Goal: Task Accomplishment & Management: Manage account settings

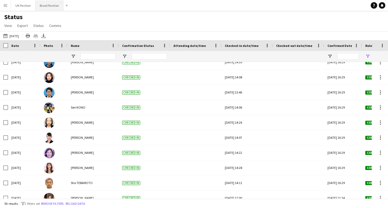
click at [47, 2] on button "Brasil Pavilion Close" at bounding box center [49, 5] width 28 height 11
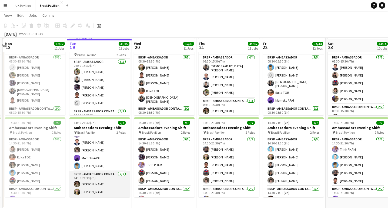
scroll to position [23, 0]
click at [93, 192] on app-card-role "BRSP - Ambassador Contact Point [DATE] 14:30-21:30 (7h) [PERSON_NAME] [PERSON_N…" at bounding box center [99, 184] width 60 height 26
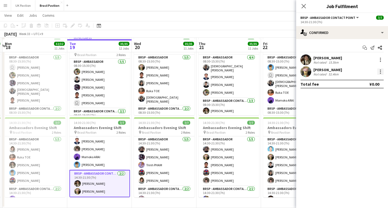
click at [379, 74] on div at bounding box center [380, 72] width 6 height 6
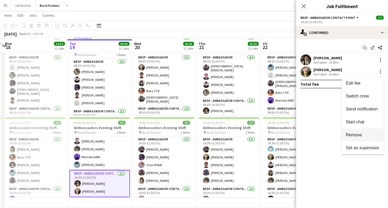
click at [349, 136] on span "Remove" at bounding box center [354, 135] width 16 height 5
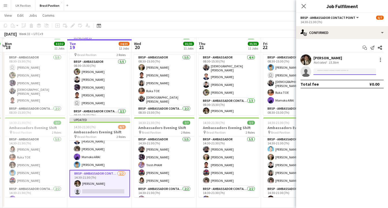
click at [319, 75] on input at bounding box center [344, 72] width 63 height 6
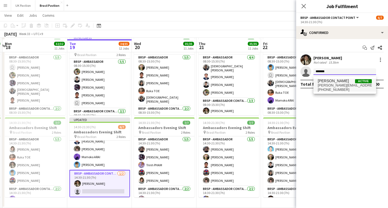
type input "*******"
click at [337, 88] on span "[PERSON_NAME][EMAIL_ADDRESS][PERSON_NAME][DOMAIN_NAME]" at bounding box center [345, 85] width 54 height 4
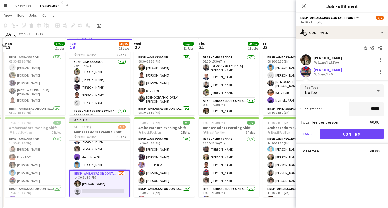
click at [338, 136] on button "Confirm" at bounding box center [351, 134] width 64 height 11
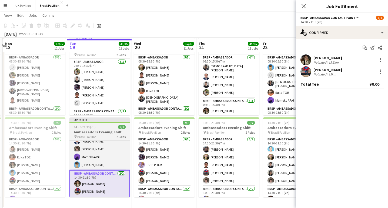
click at [104, 135] on h3 "Ambassadors Evening Shift" at bounding box center [99, 132] width 60 height 5
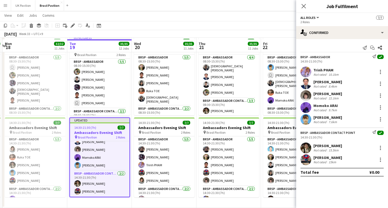
click at [302, 8] on icon at bounding box center [303, 6] width 4 height 4
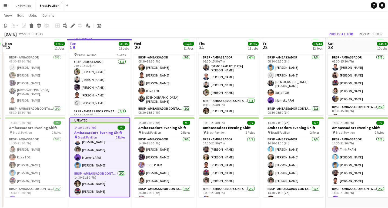
drag, startPoint x: 336, startPoint y: 33, endPoint x: 319, endPoint y: 32, distance: 17.9
click at [336, 33] on button "Publish 1 job" at bounding box center [340, 34] width 29 height 7
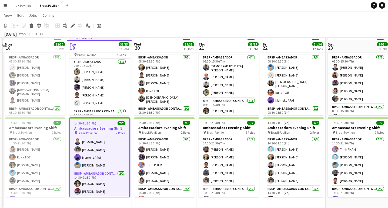
scroll to position [683, 0]
